Goal: Task Accomplishment & Management: Manage account settings

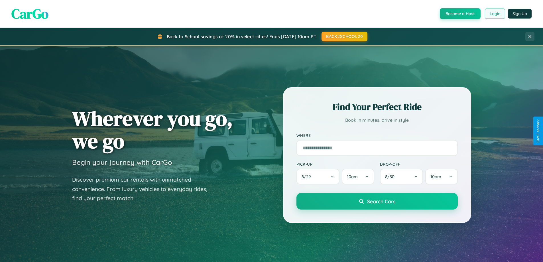
click at [495, 14] on button "Login" at bounding box center [495, 14] width 20 height 10
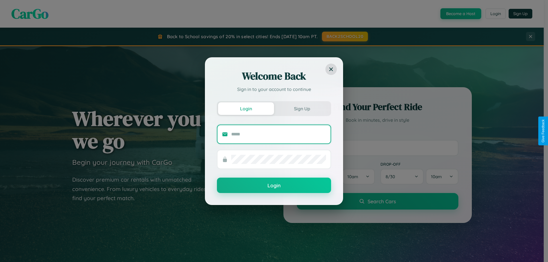
click at [278, 134] on input "text" at bounding box center [278, 134] width 95 height 9
type input "**********"
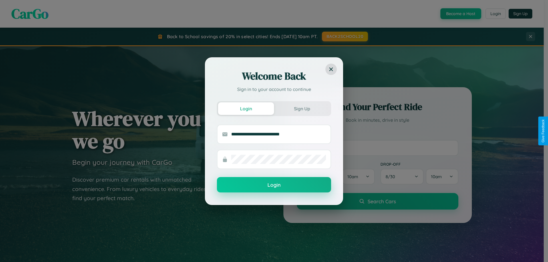
click at [274, 185] on button "Login" at bounding box center [274, 184] width 114 height 15
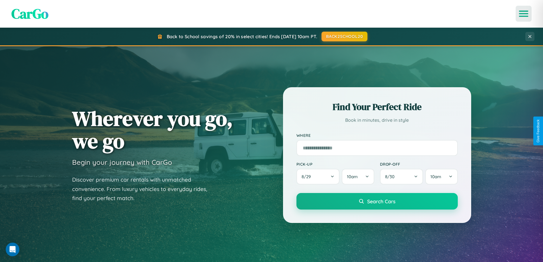
click at [524, 14] on icon "Open menu" at bounding box center [524, 13] width 8 height 5
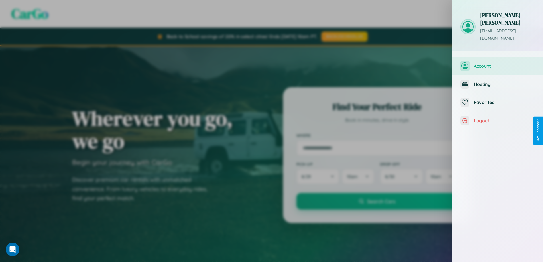
click at [498, 63] on span "Account" at bounding box center [504, 66] width 61 height 6
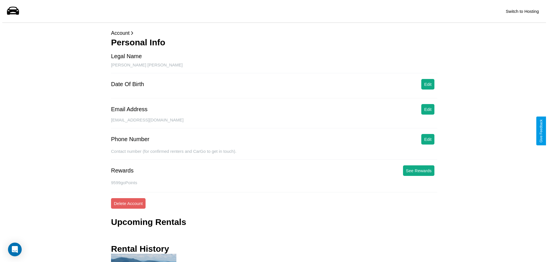
scroll to position [61, 0]
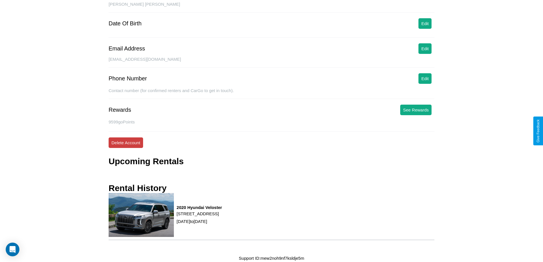
click at [126, 143] on button "Delete Account" at bounding box center [126, 142] width 35 height 11
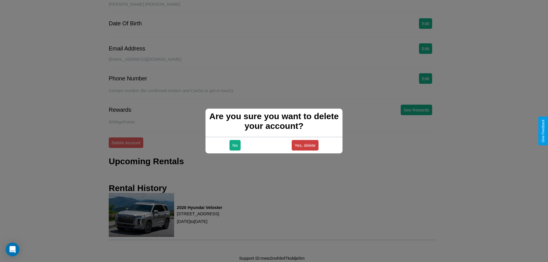
click at [305, 145] on button "Yes, delete" at bounding box center [304, 145] width 27 height 11
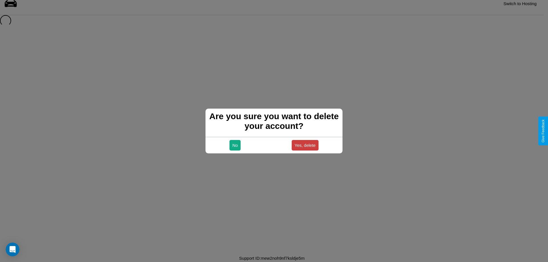
scroll to position [8, 0]
